Goal: Information Seeking & Learning: Learn about a topic

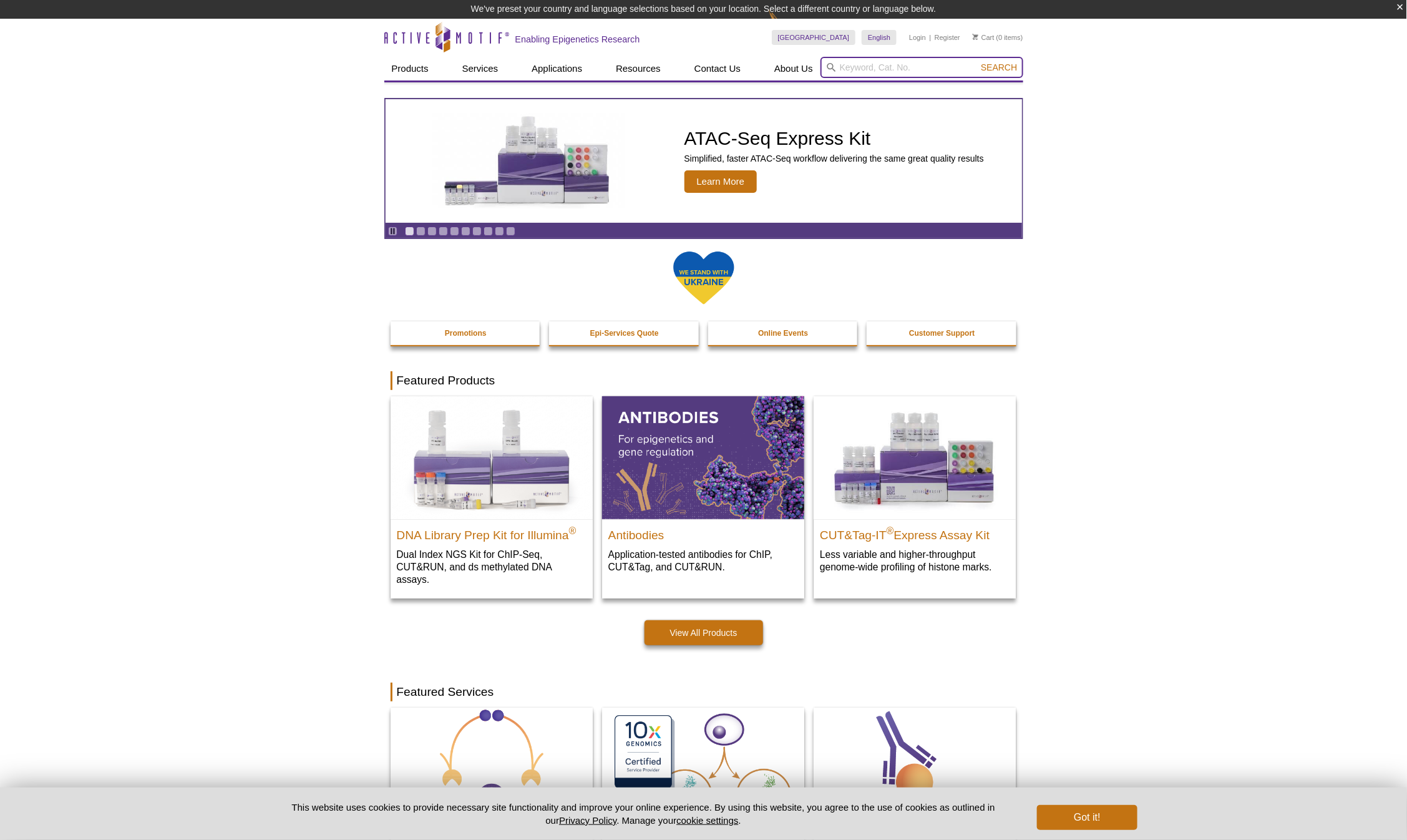
click at [933, 70] on input "search" at bounding box center [922, 67] width 203 height 21
paste input "39027"
type input "39027"
click at [977, 62] on button "Search" at bounding box center [999, 66] width 44 height 11
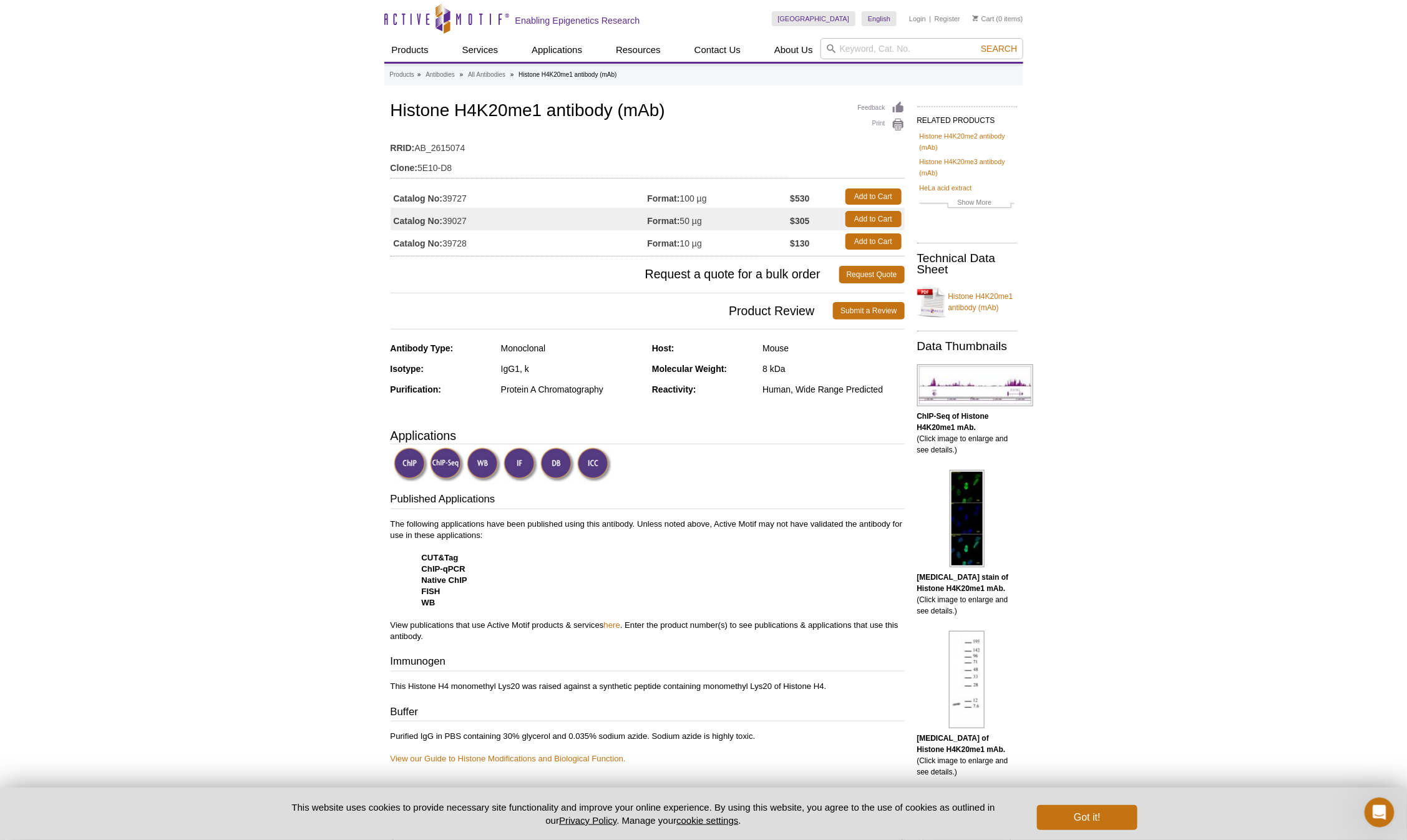
click at [488, 467] on img at bounding box center [484, 464] width 34 height 34
click at [485, 462] on img at bounding box center [484, 464] width 34 height 34
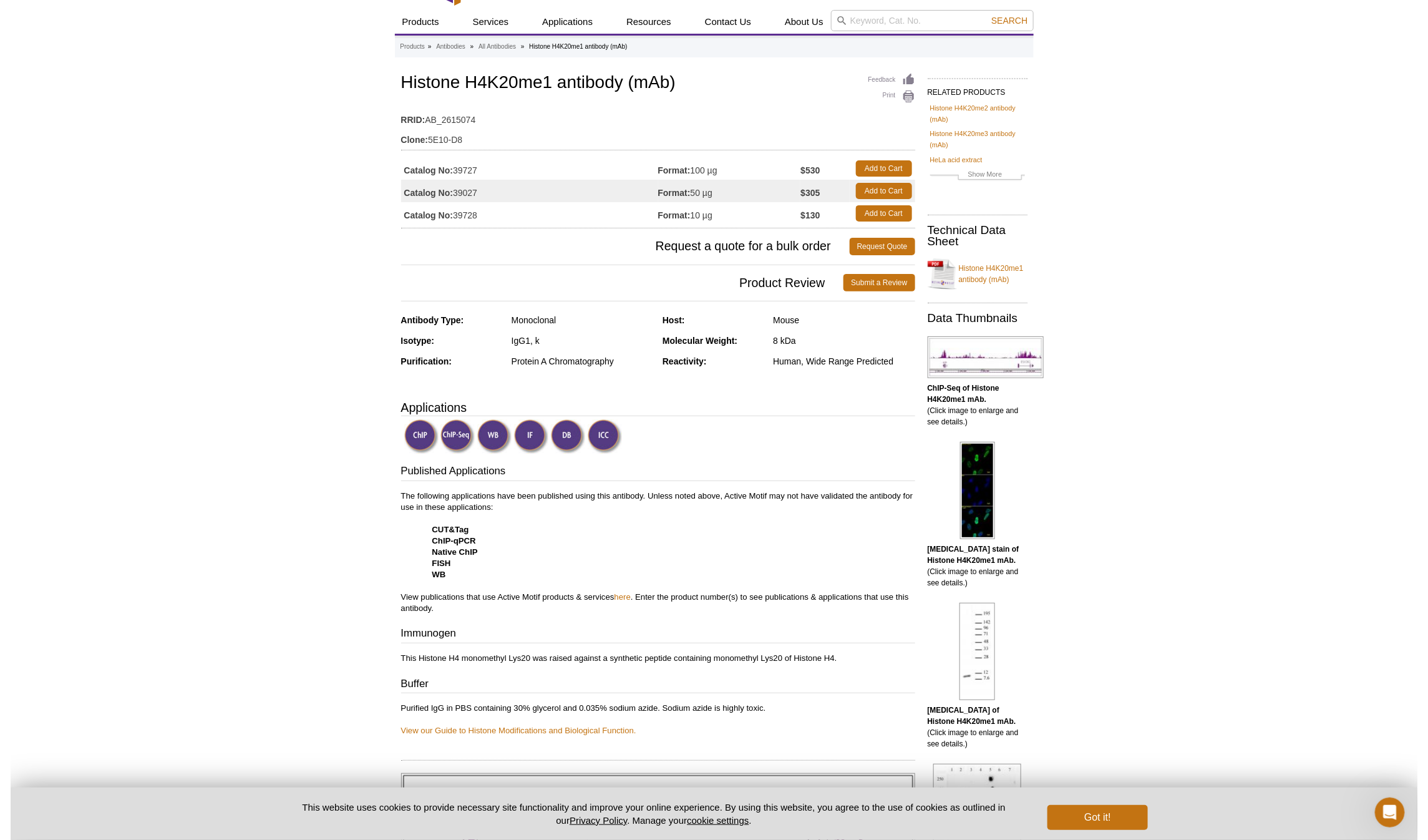
scroll to position [34, 0]
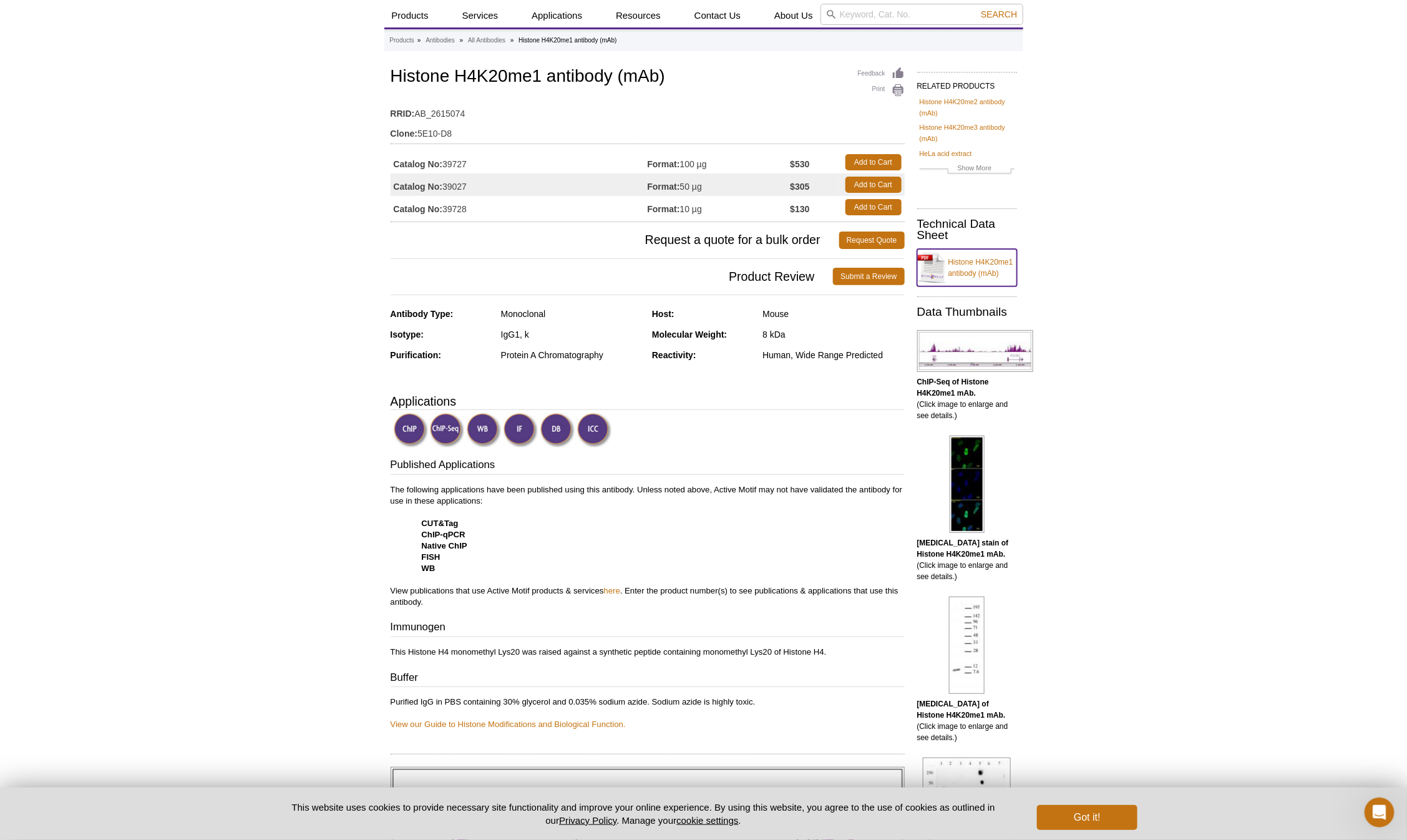
click at [978, 273] on link "Histone H4K20me1 antibody (mAb)" at bounding box center [967, 268] width 100 height 37
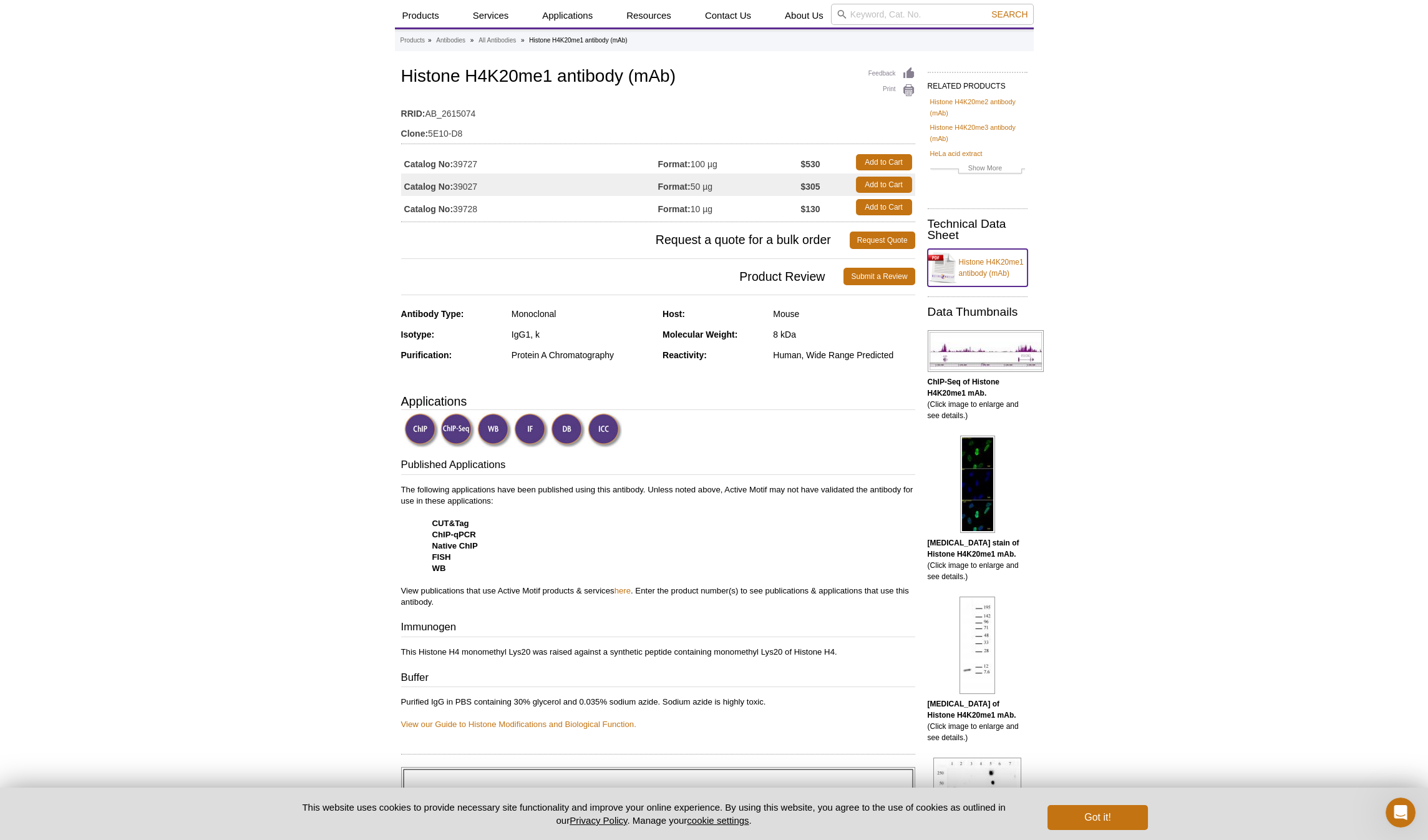
scroll to position [0, 0]
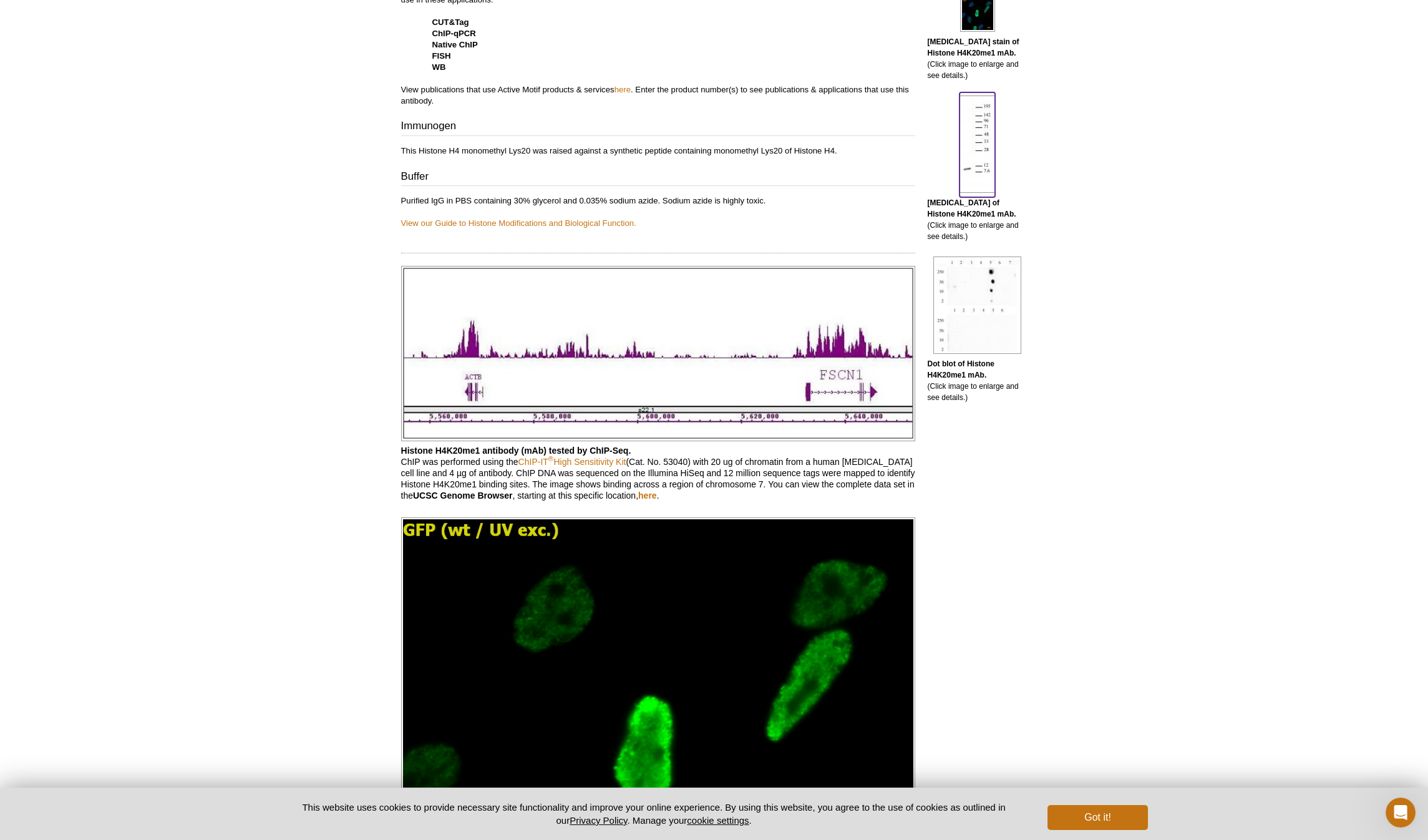
click at [971, 160] on img at bounding box center [977, 145] width 35 height 98
